Goal: Transaction & Acquisition: Purchase product/service

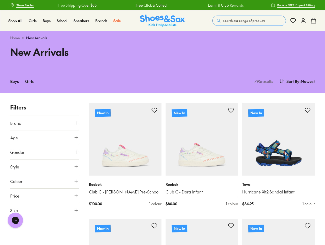
click at [249, 21] on span "Search our range of products" at bounding box center [244, 20] width 42 height 5
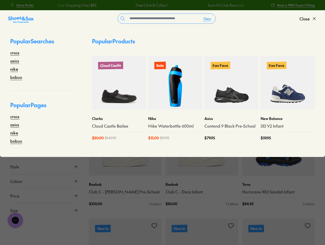
click at [207, 19] on button "Clear" at bounding box center [207, 18] width 16 height 9
click at [308, 19] on span "Close" at bounding box center [304, 19] width 10 height 6
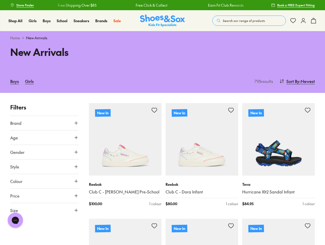
click at [313, 21] on icon at bounding box center [313, 21] width 6 height 6
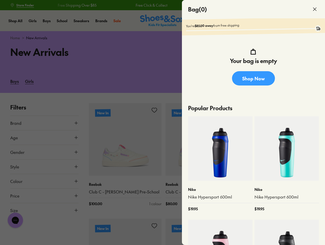
click at [296, 81] on div at bounding box center [162, 122] width 325 height 245
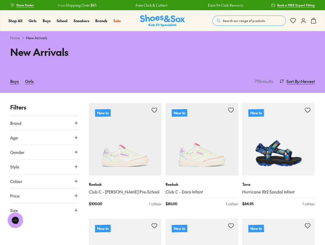
click at [44, 123] on button "Brand" at bounding box center [44, 123] width 68 height 14
